Goal: Check status: Check status

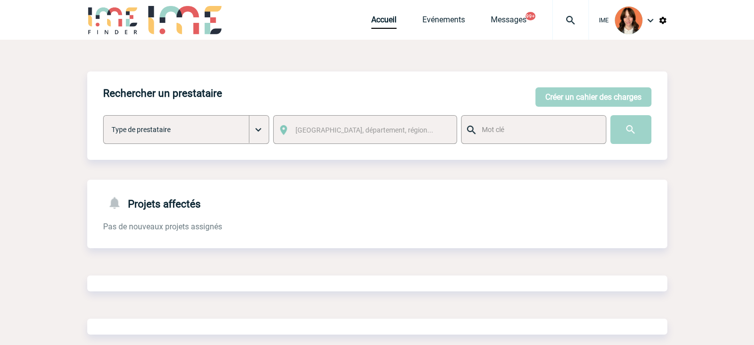
click at [566, 11] on div at bounding box center [570, 20] width 37 height 40
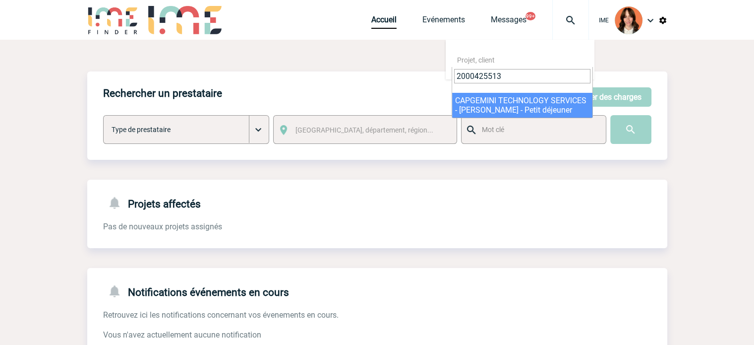
type input "2000425513"
select select "25014"
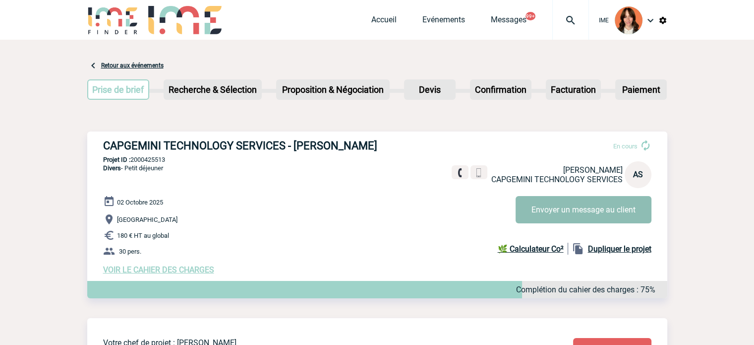
click at [599, 199] on button "Envoyer un message au client" at bounding box center [584, 209] width 136 height 27
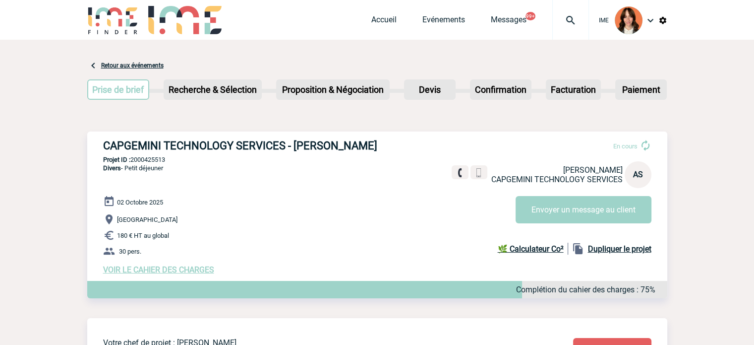
click at [202, 269] on span "VOIR LE CAHIER DES CHARGES" at bounding box center [158, 269] width 111 height 9
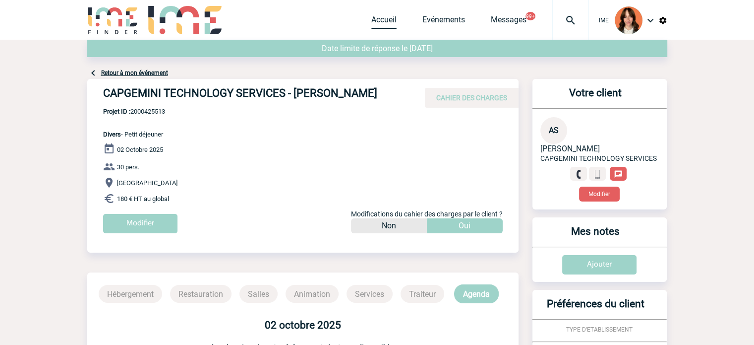
click at [390, 20] on link "Accueil" at bounding box center [383, 22] width 25 height 14
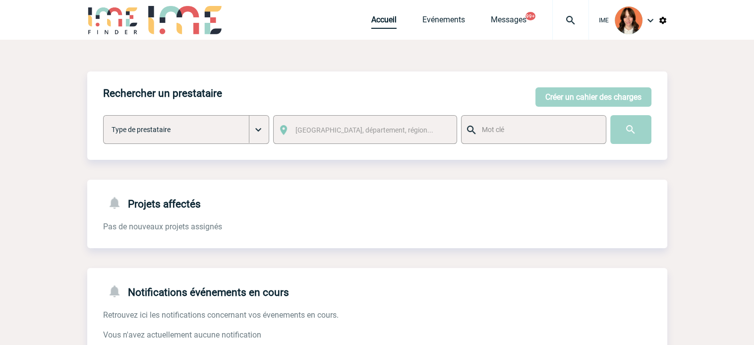
click at [389, 16] on link "Accueil" at bounding box center [383, 22] width 25 height 14
click at [374, 29] on link "Accueil" at bounding box center [383, 22] width 25 height 14
click at [379, 23] on link "Accueil" at bounding box center [383, 22] width 25 height 14
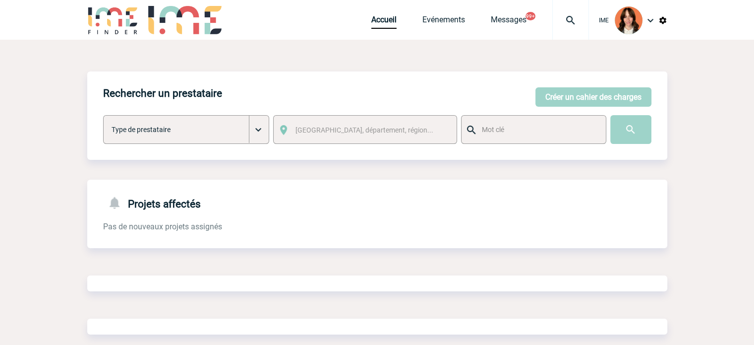
click at [566, 15] on img at bounding box center [571, 20] width 36 height 12
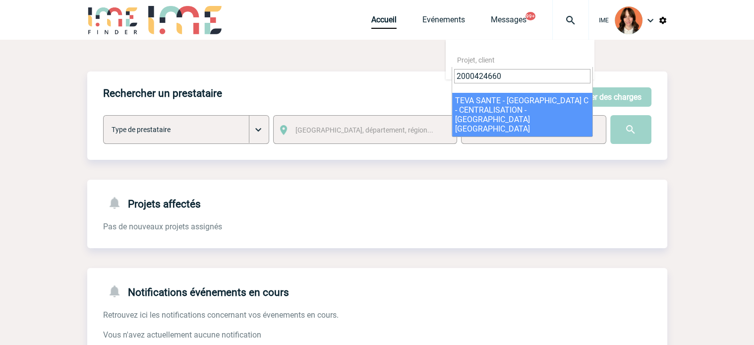
type input "2000424660"
select select "24161"
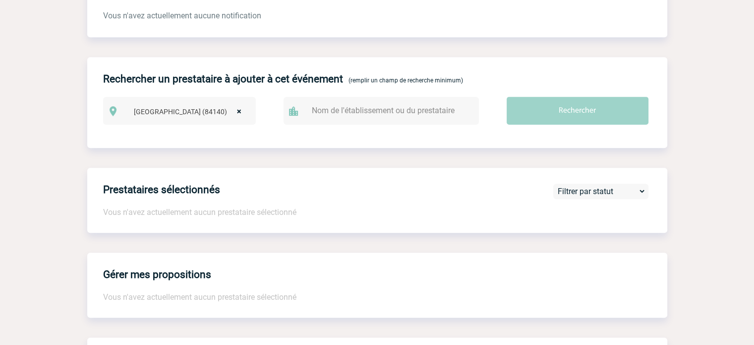
scroll to position [776, 0]
